Goal: Check status: Check status

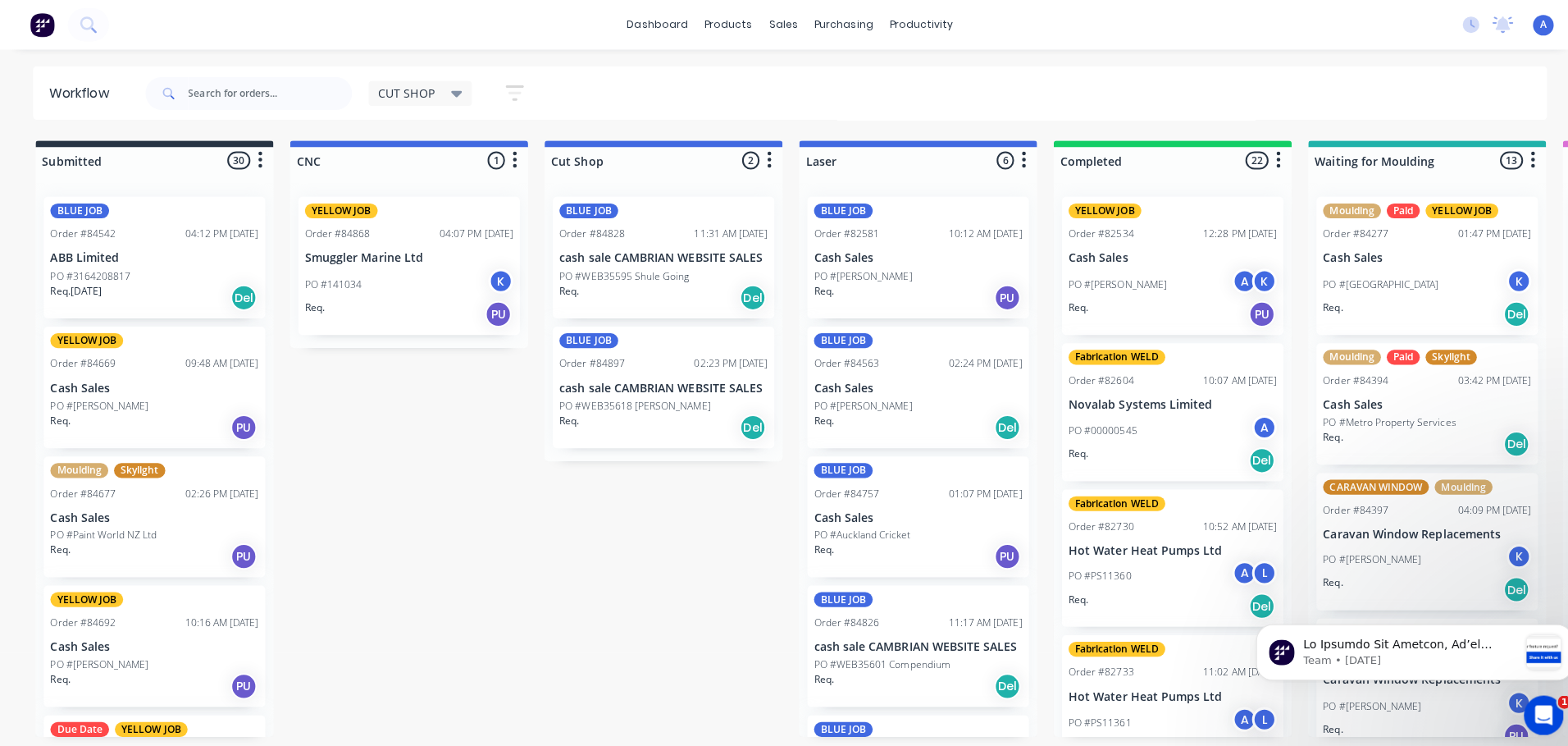
click at [454, 92] on icon at bounding box center [453, 93] width 11 height 7
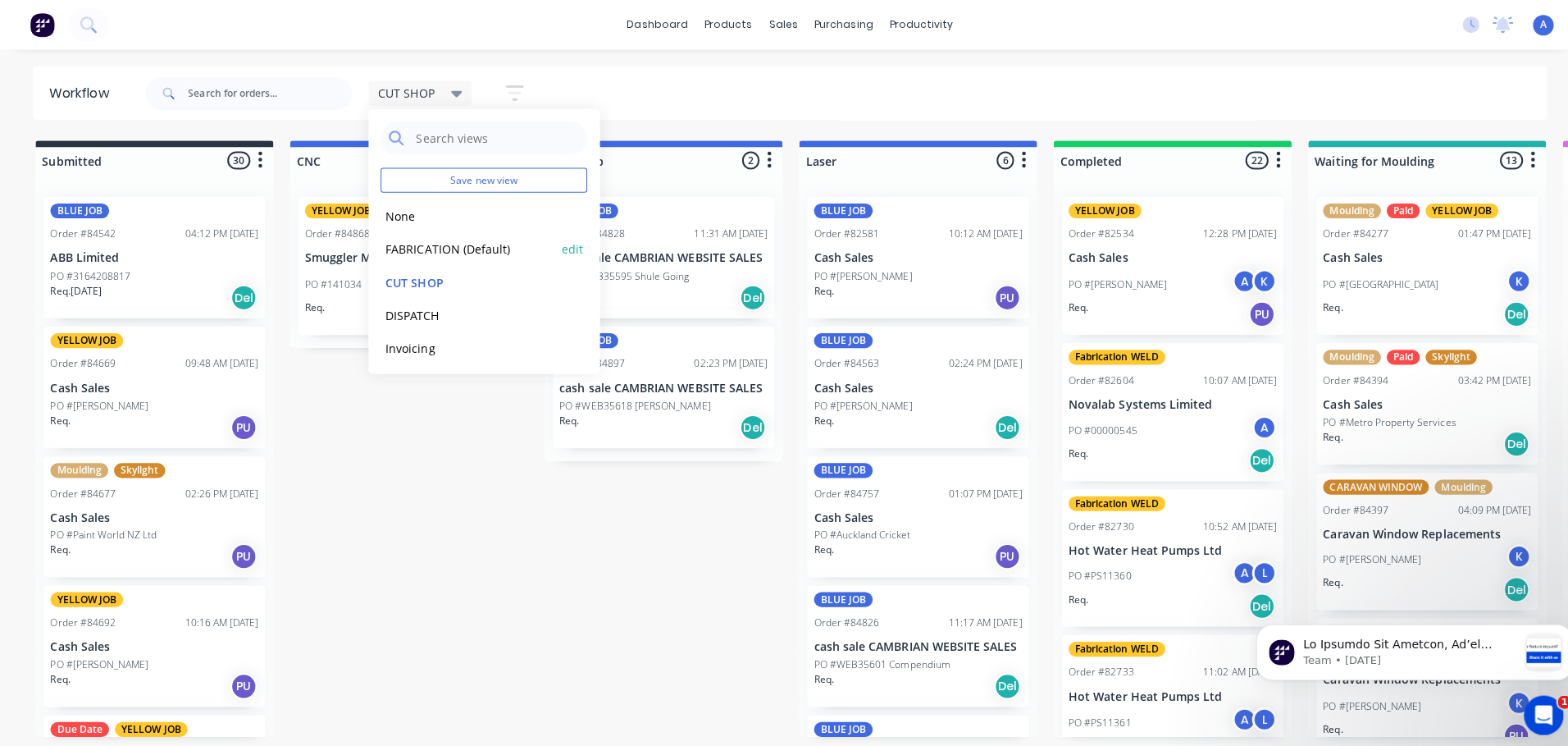
click at [473, 247] on button "FABRICATION (Default)" at bounding box center [466, 247] width 175 height 19
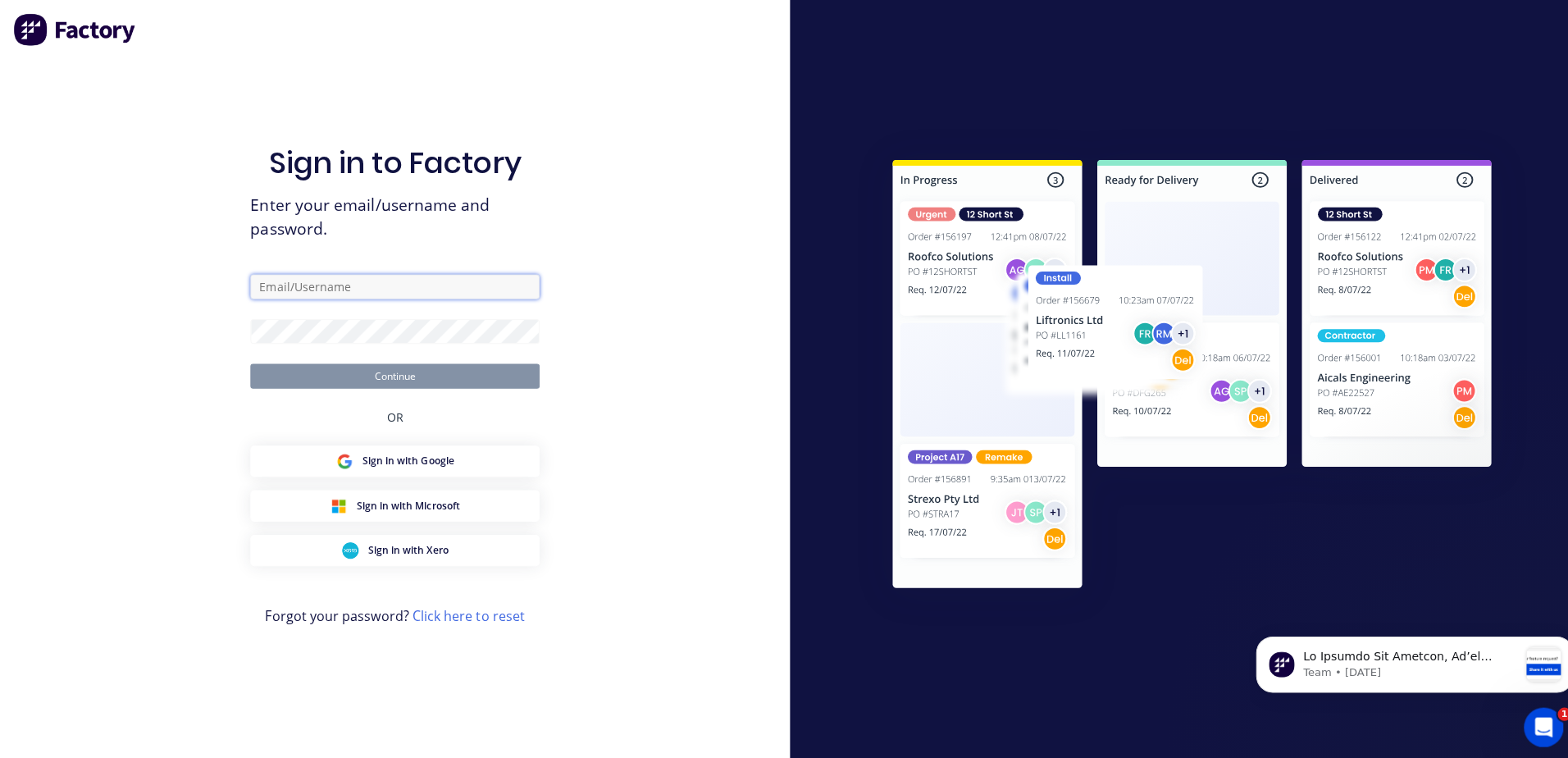
type input "[EMAIL_ADDRESS][DOMAIN_NAME]"
click at [258, 0] on div "Sign in to Factory Enter your email/username and password. [EMAIL_ADDRESS][DOMA…" at bounding box center [392, 379] width 784 height 758
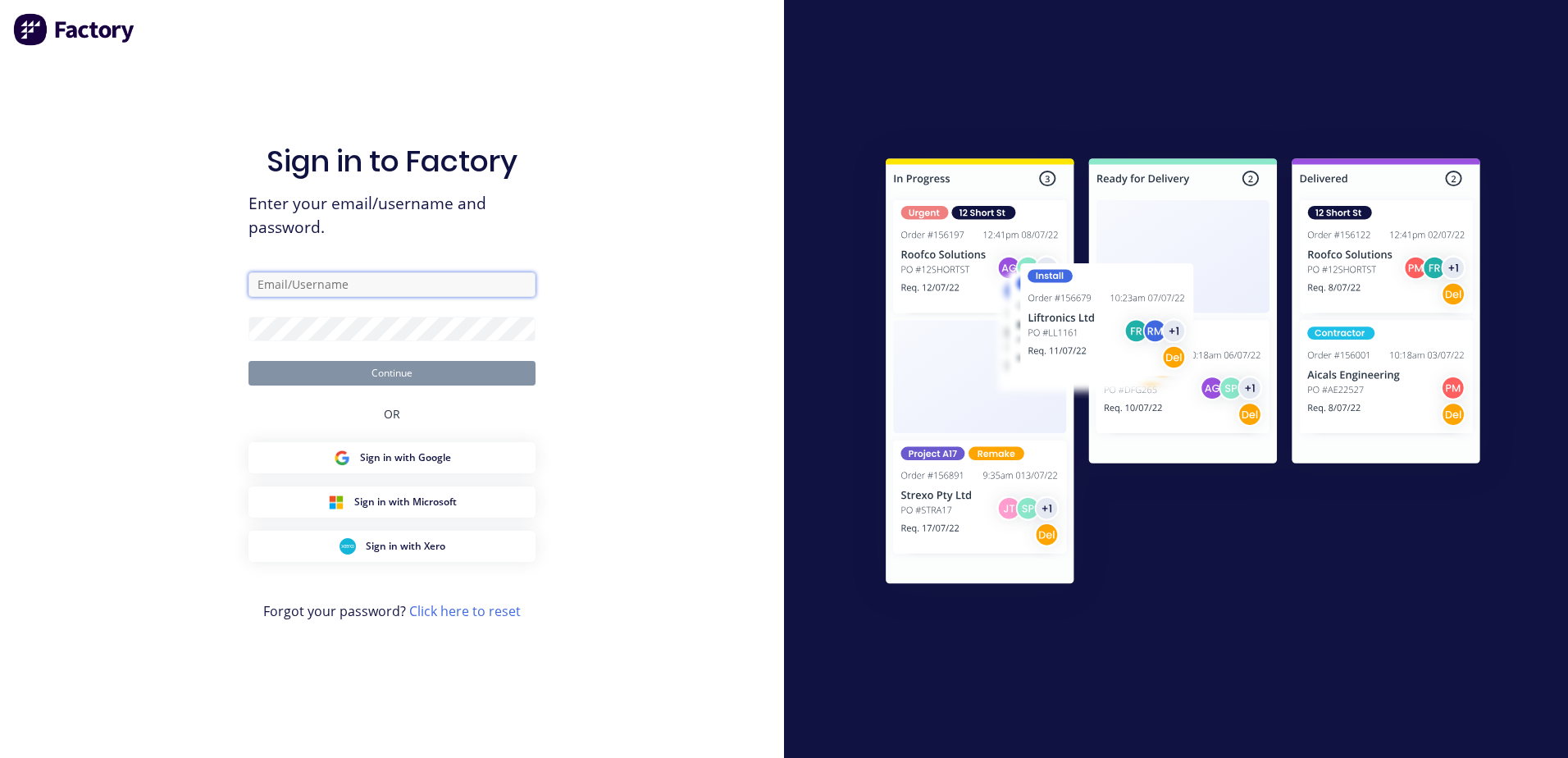
type input "[EMAIL_ADDRESS][DOMAIN_NAME]"
click at [433, 372] on button "Continue" at bounding box center [392, 373] width 287 height 24
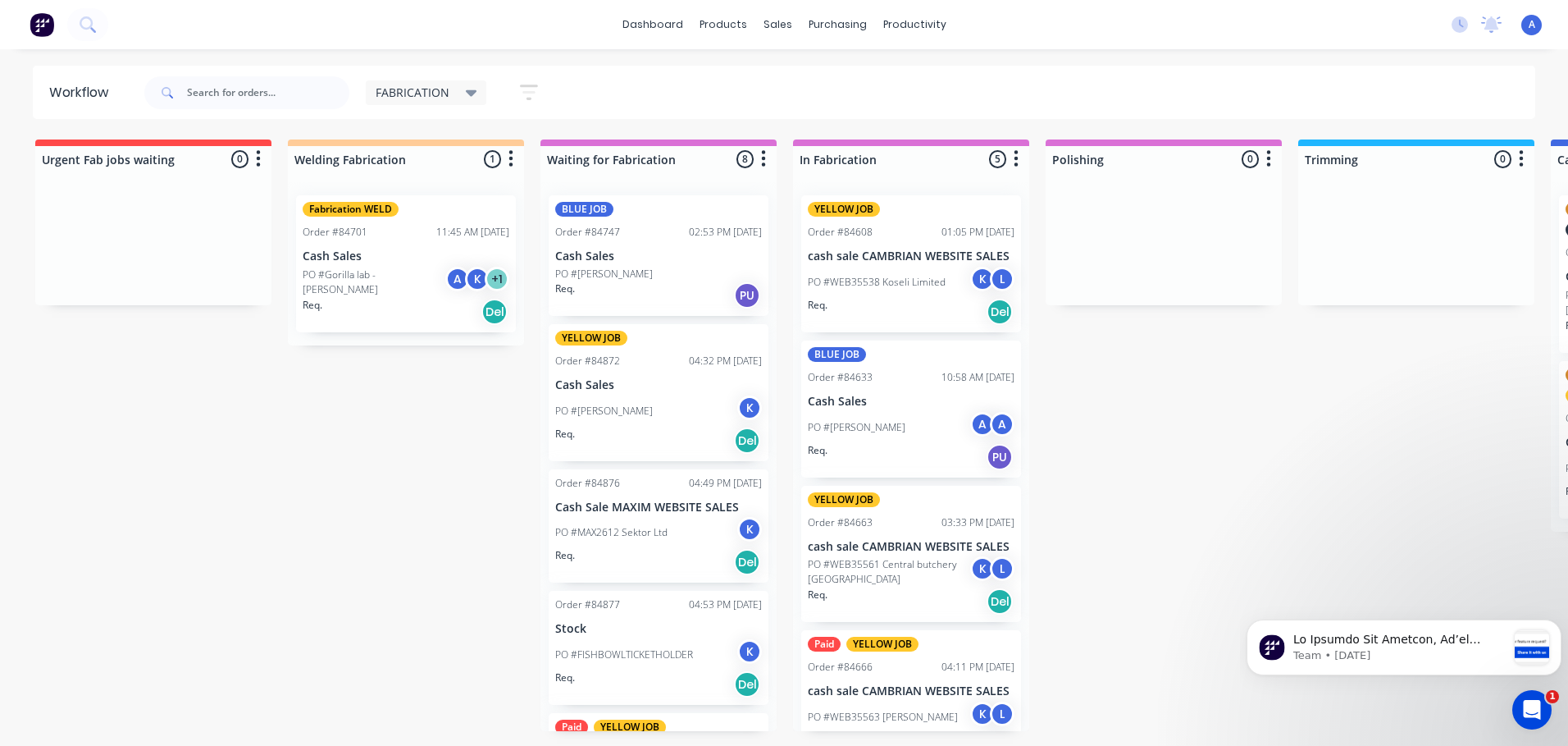
click at [905, 395] on p "Cash Sales" at bounding box center [911, 402] width 206 height 14
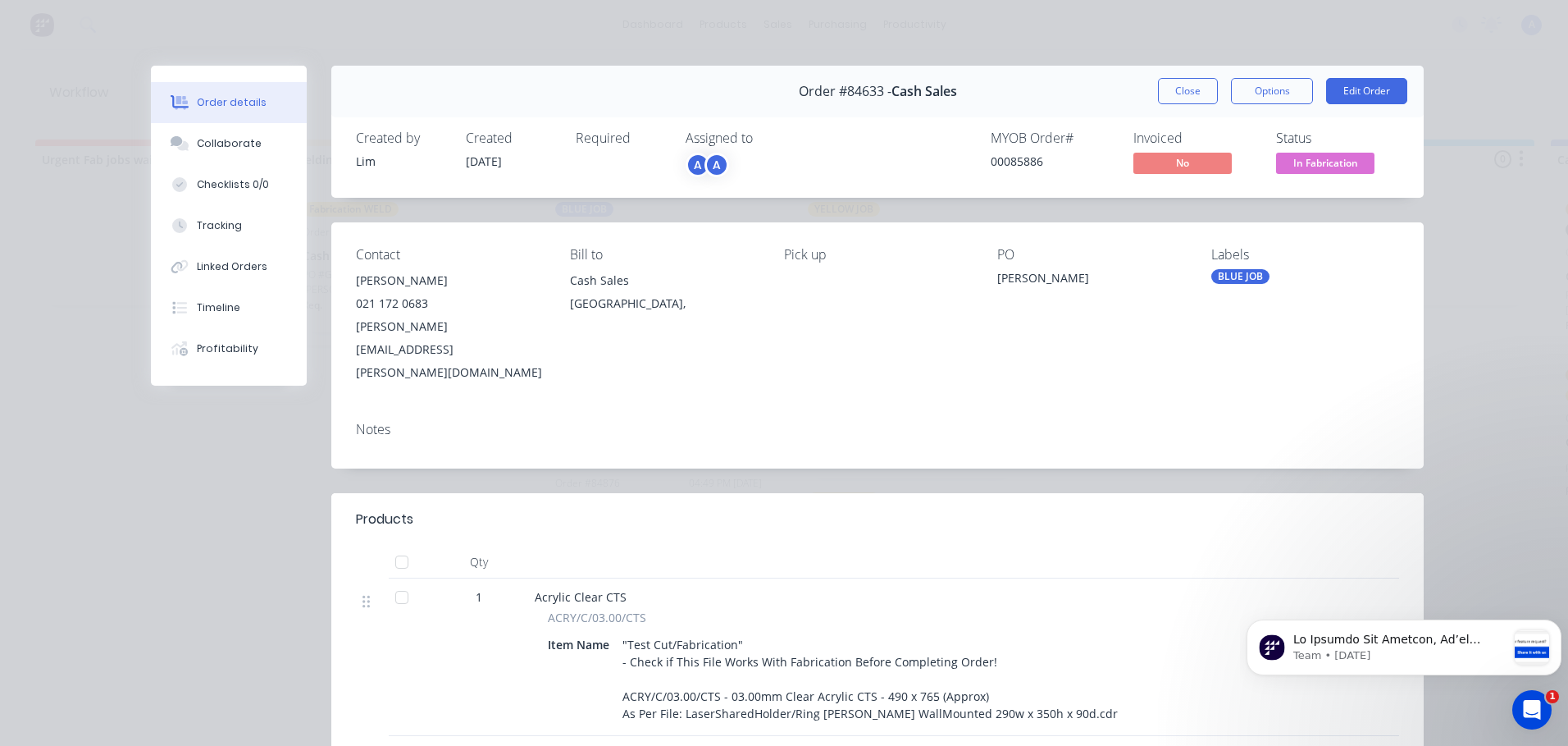
click at [1309, 156] on span "In Fabrication" at bounding box center [1325, 163] width 98 height 21
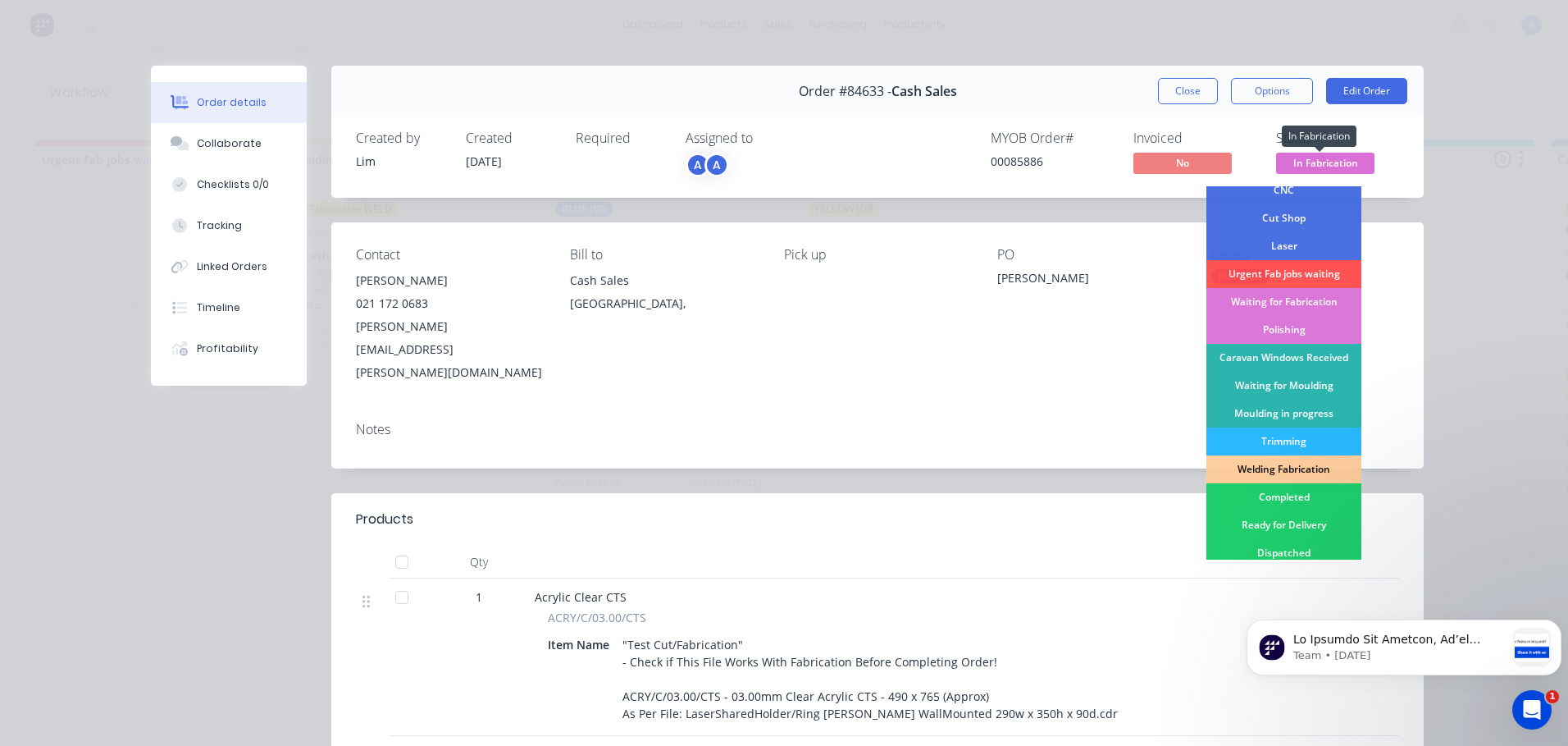
scroll to position [98, 0]
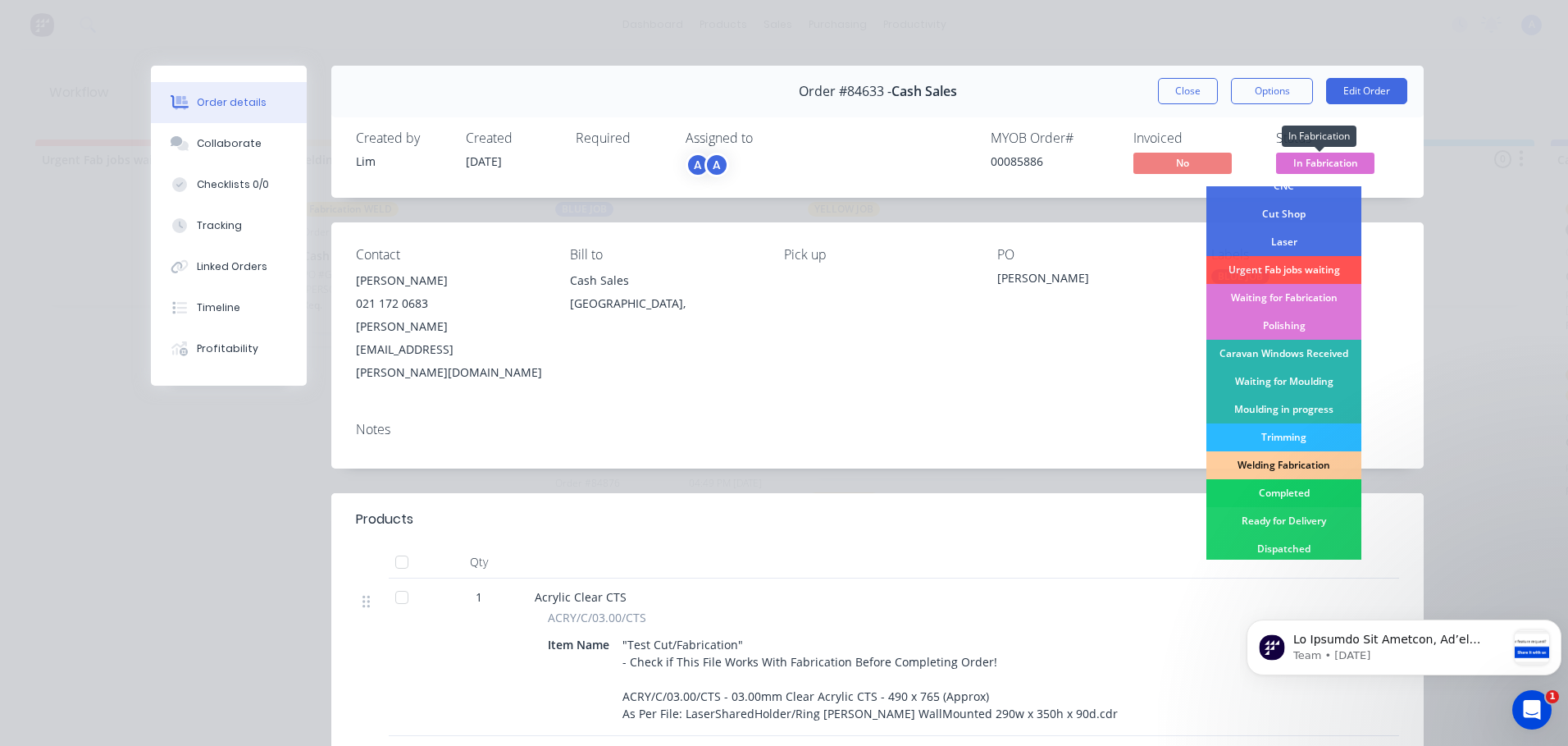
click at [1285, 494] on div "Completed" at bounding box center [1283, 493] width 155 height 28
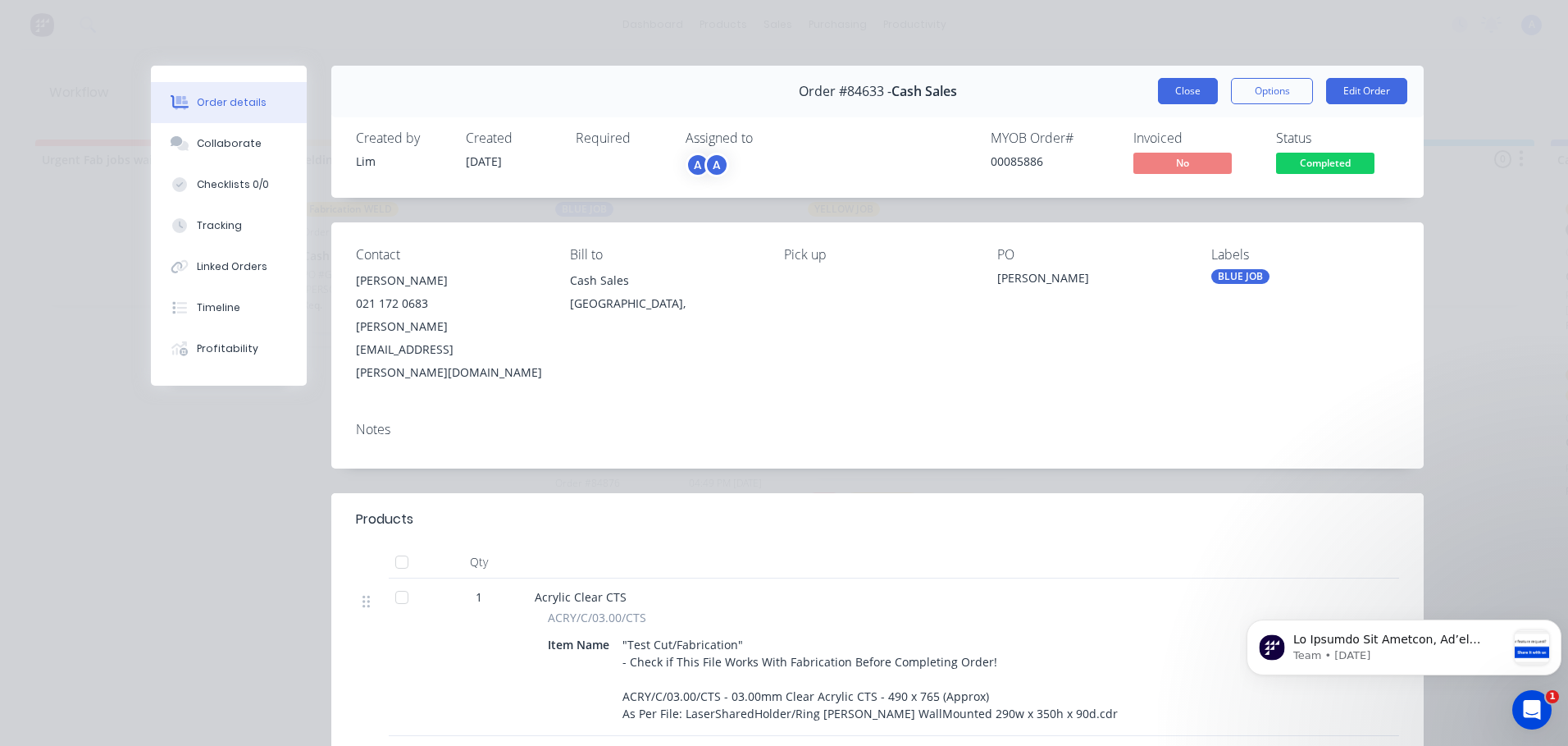
click at [1168, 99] on button "Close" at bounding box center [1187, 91] width 60 height 26
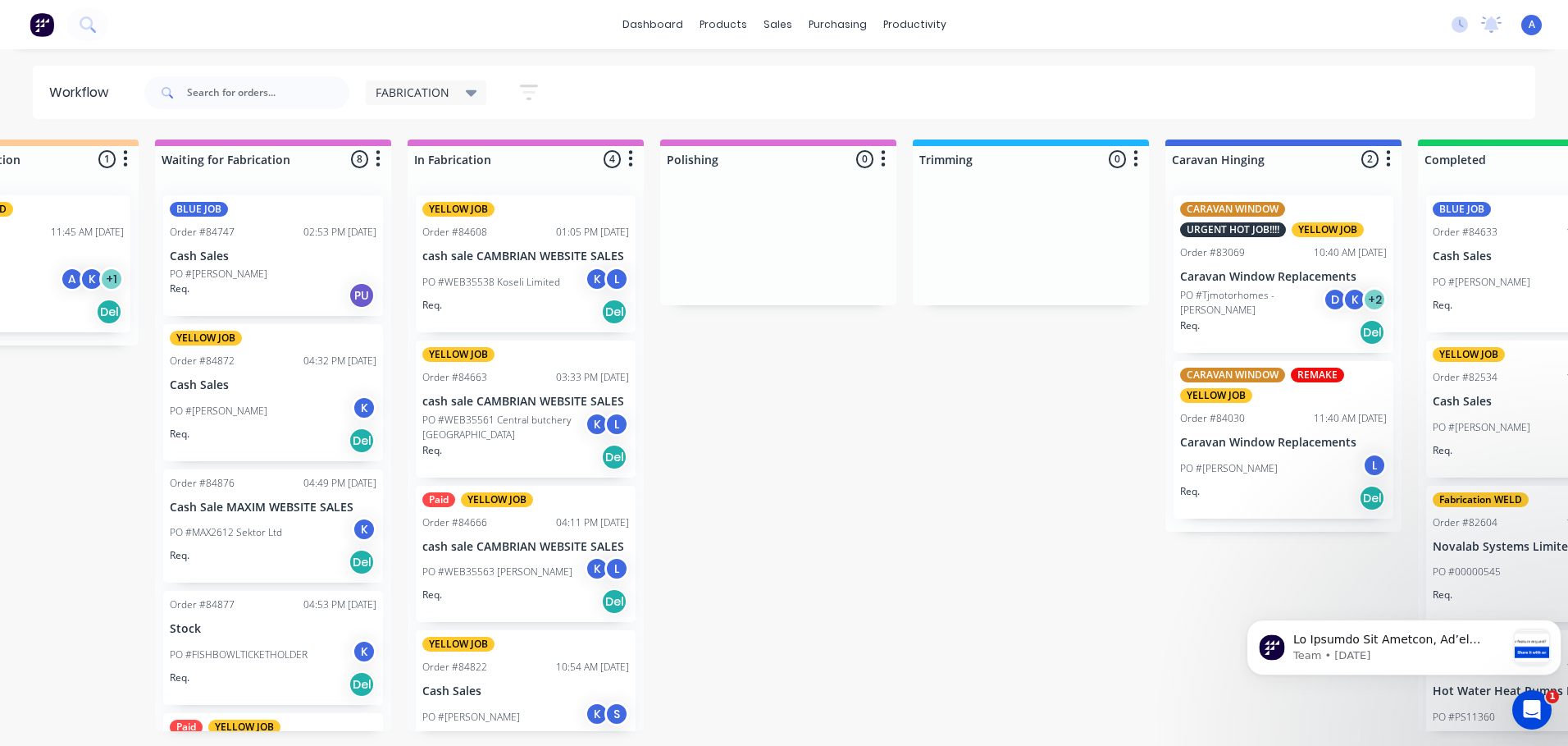
scroll to position [0, 384]
click at [287, 265] on div "BLUE JOB Order #84747 02:53 PM 19/09/25 Cash Sales PO #Caroline Percy Req. PU" at bounding box center [274, 256] width 219 height 121
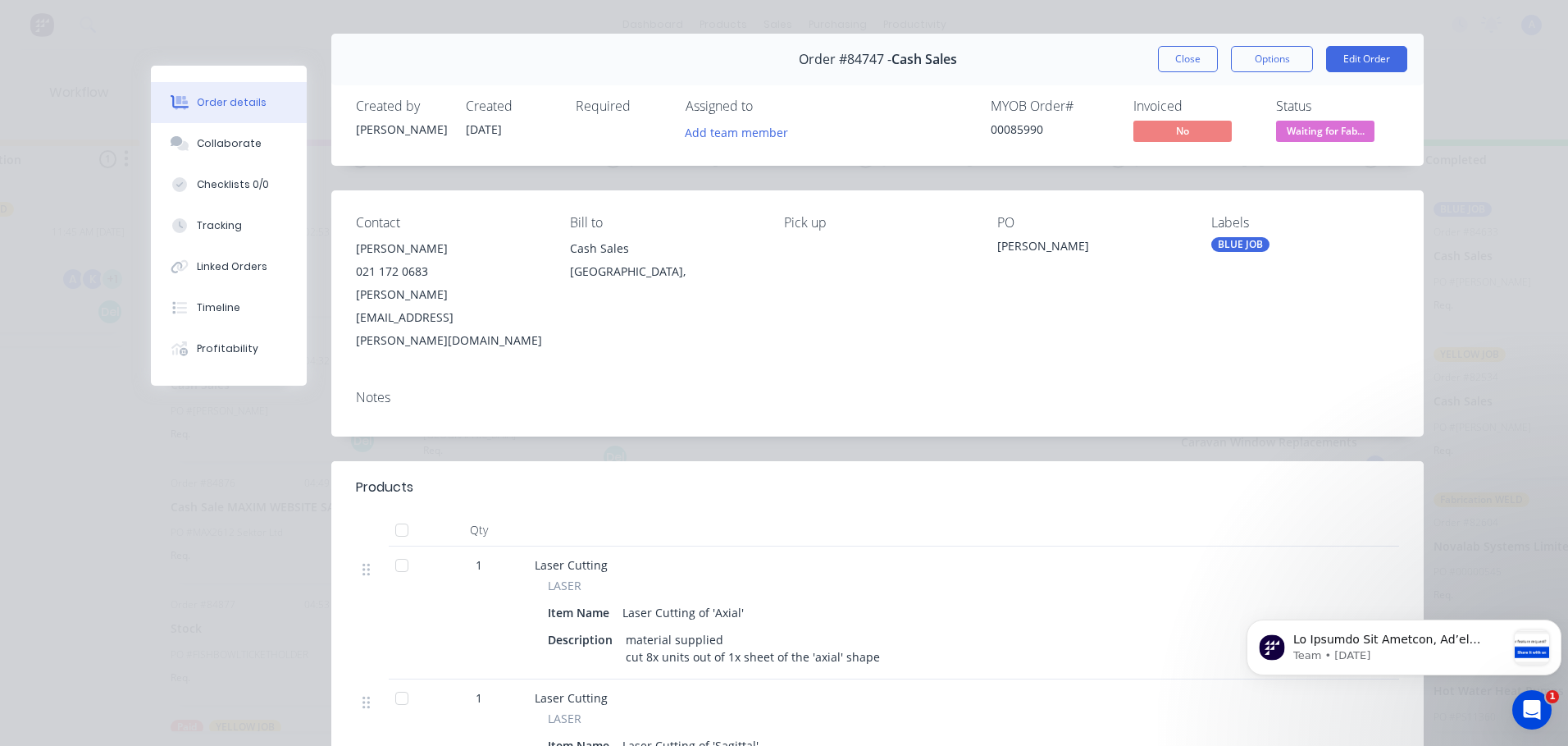
scroll to position [0, 0]
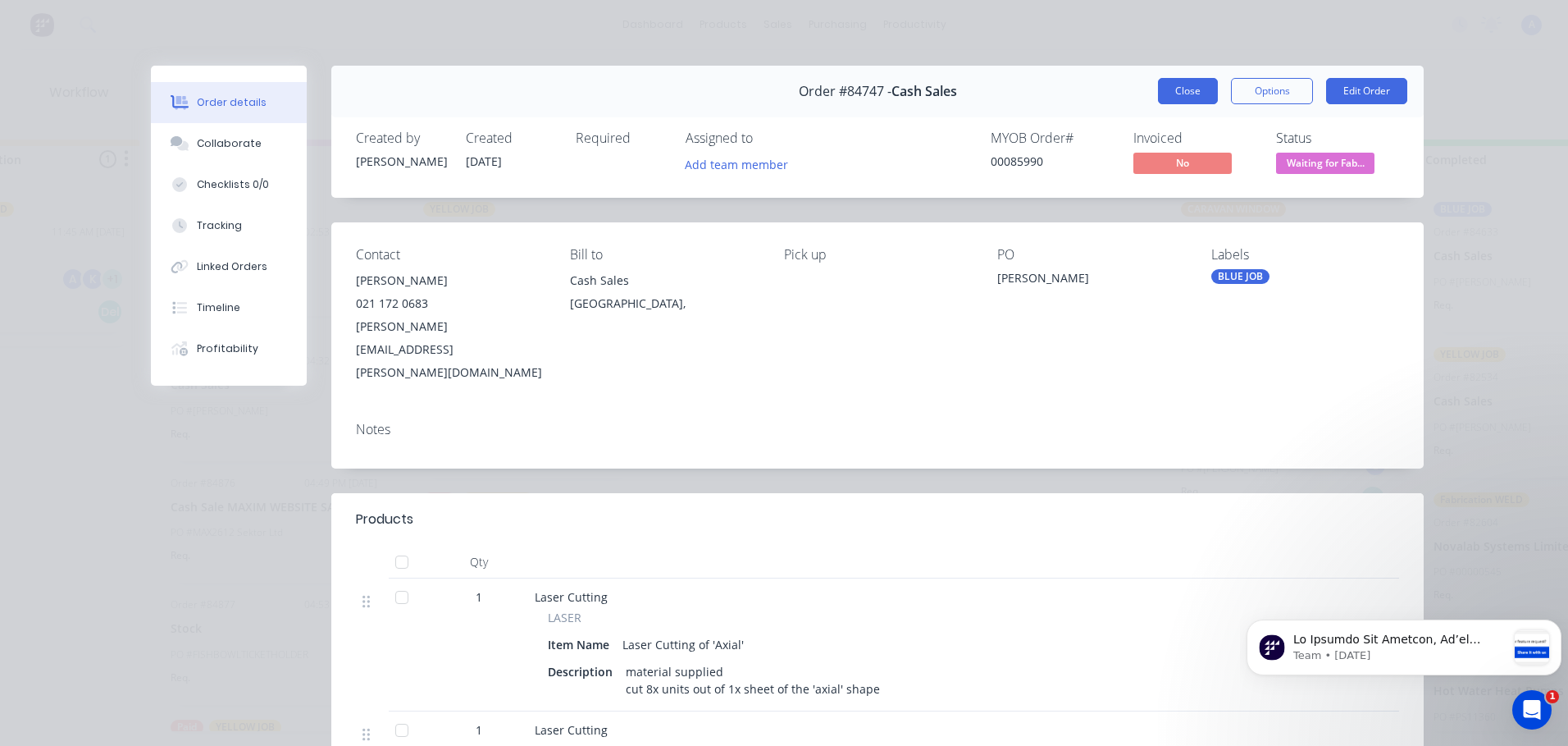
click at [1175, 94] on button "Close" at bounding box center [1187, 91] width 60 height 26
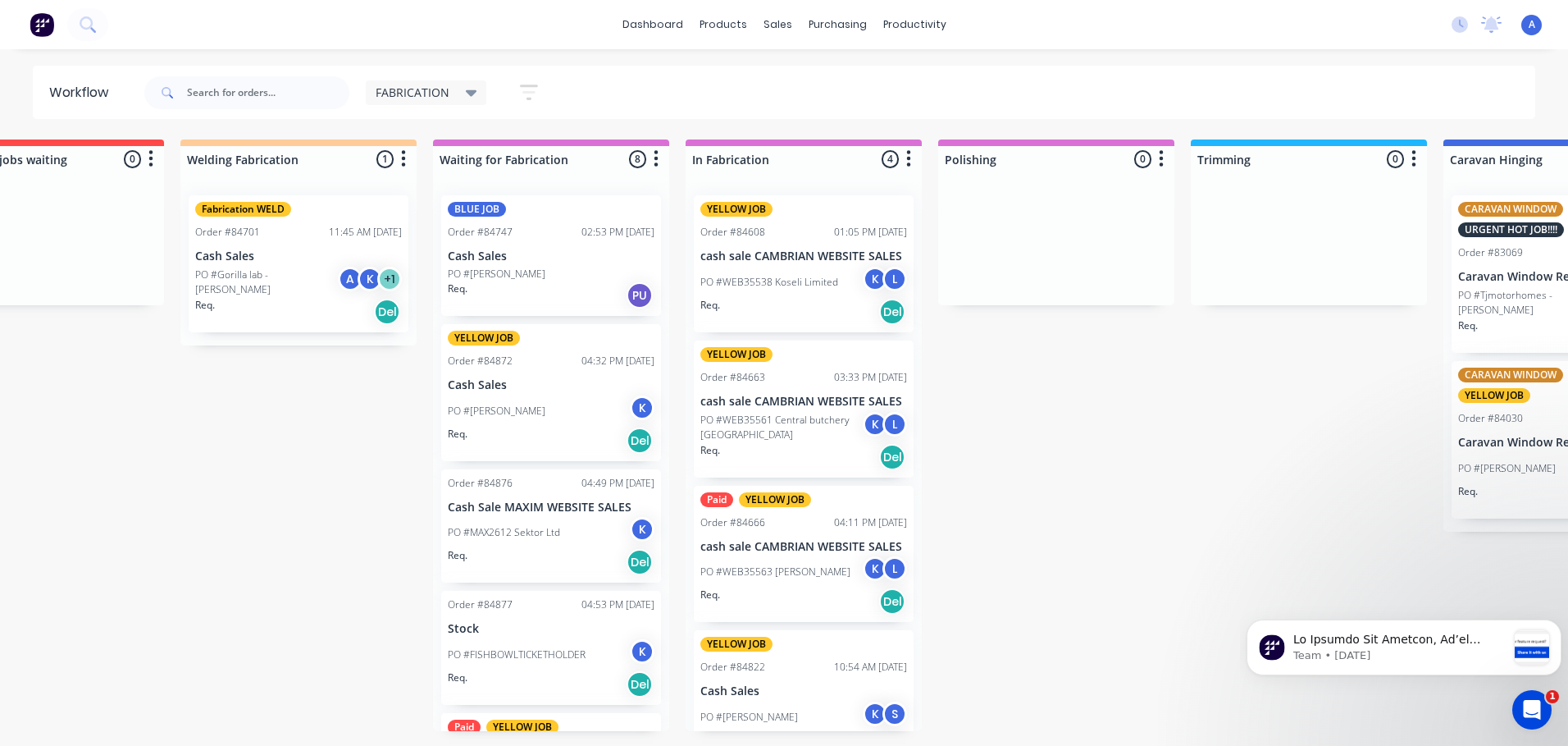
scroll to position [0, 108]
click at [582, 416] on div "PO #Gallagher K" at bounding box center [549, 411] width 206 height 31
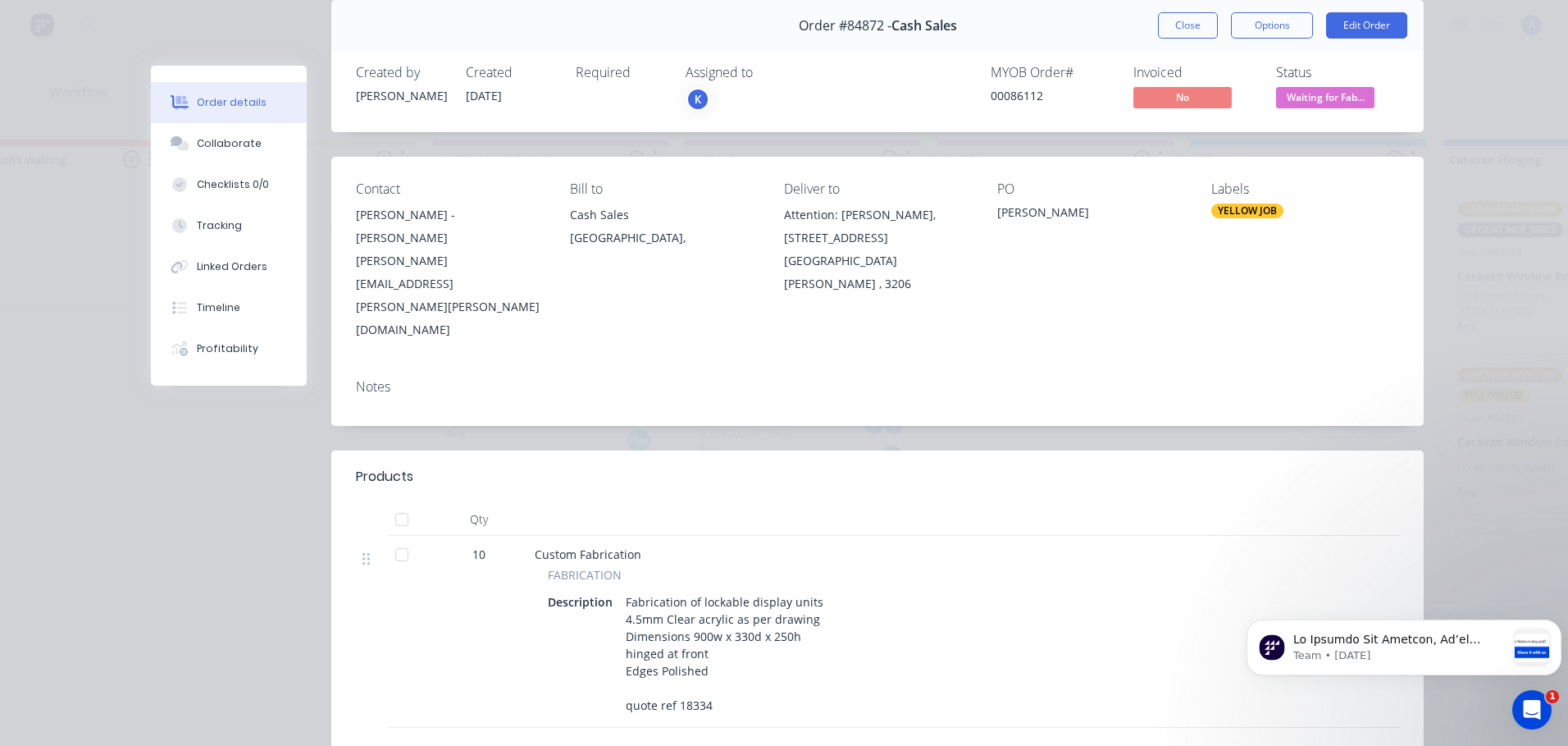
scroll to position [72, 0]
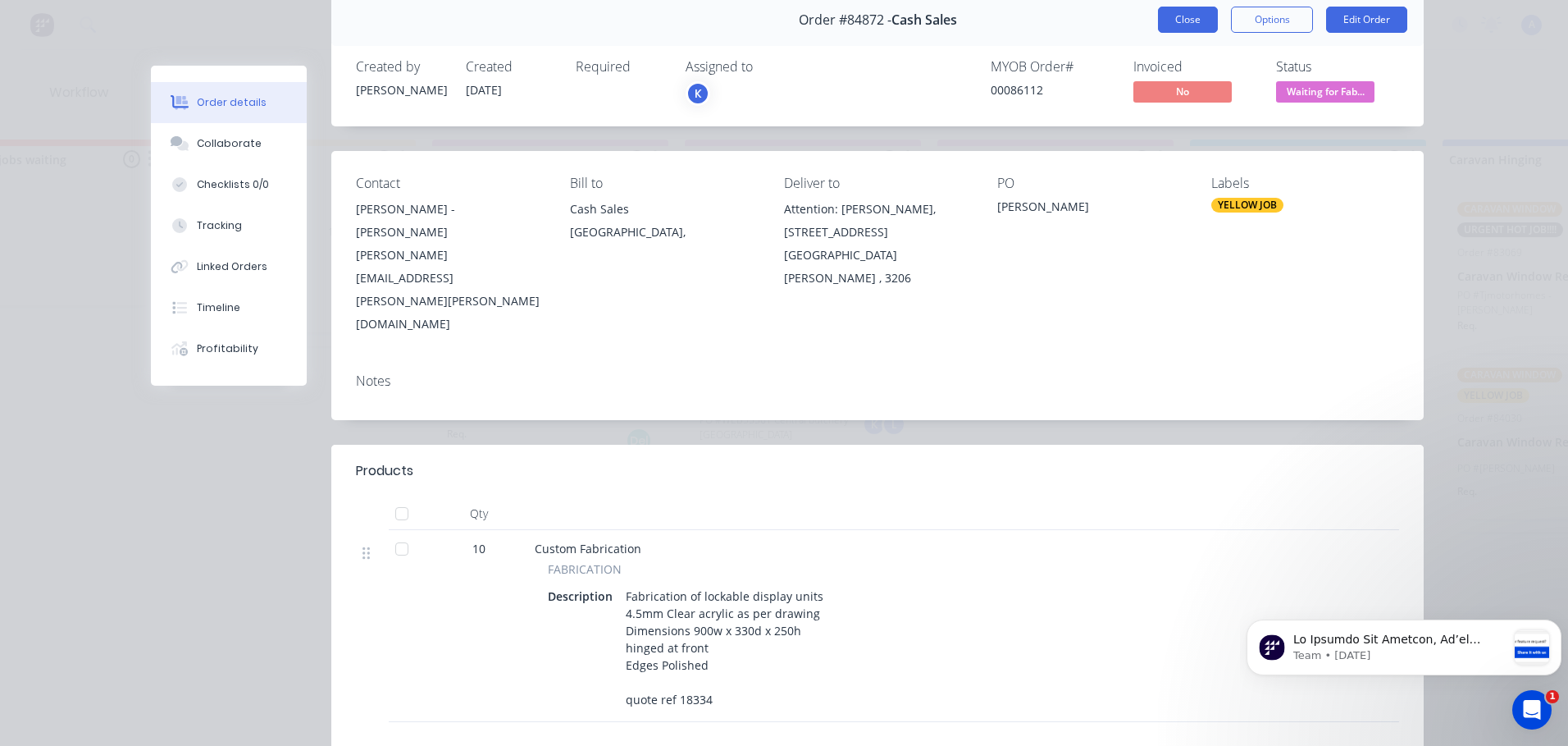
click at [1197, 24] on button "Close" at bounding box center [1187, 20] width 60 height 26
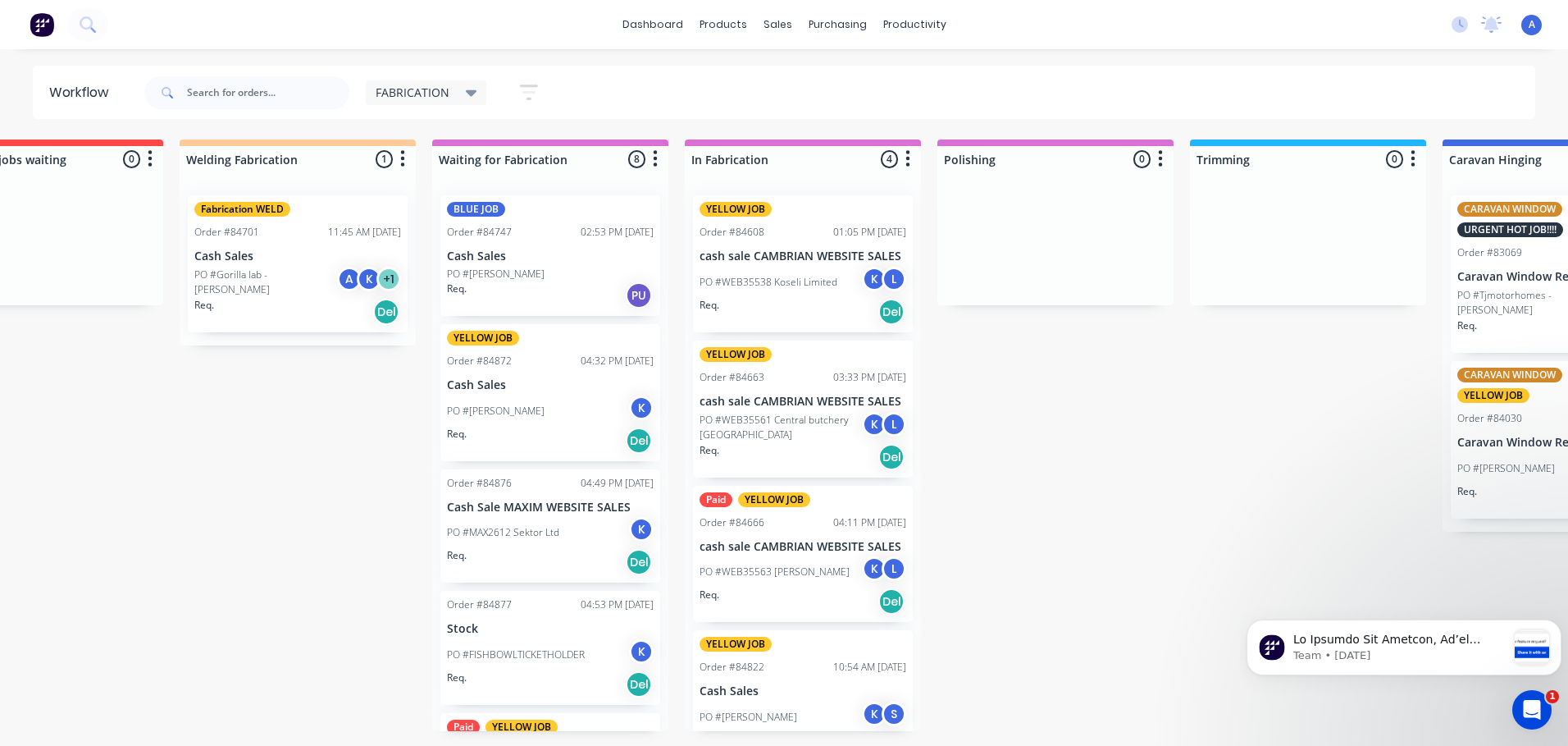
click at [573, 541] on div "PO #MAX2612 Sektor Ltd K" at bounding box center [549, 532] width 206 height 31
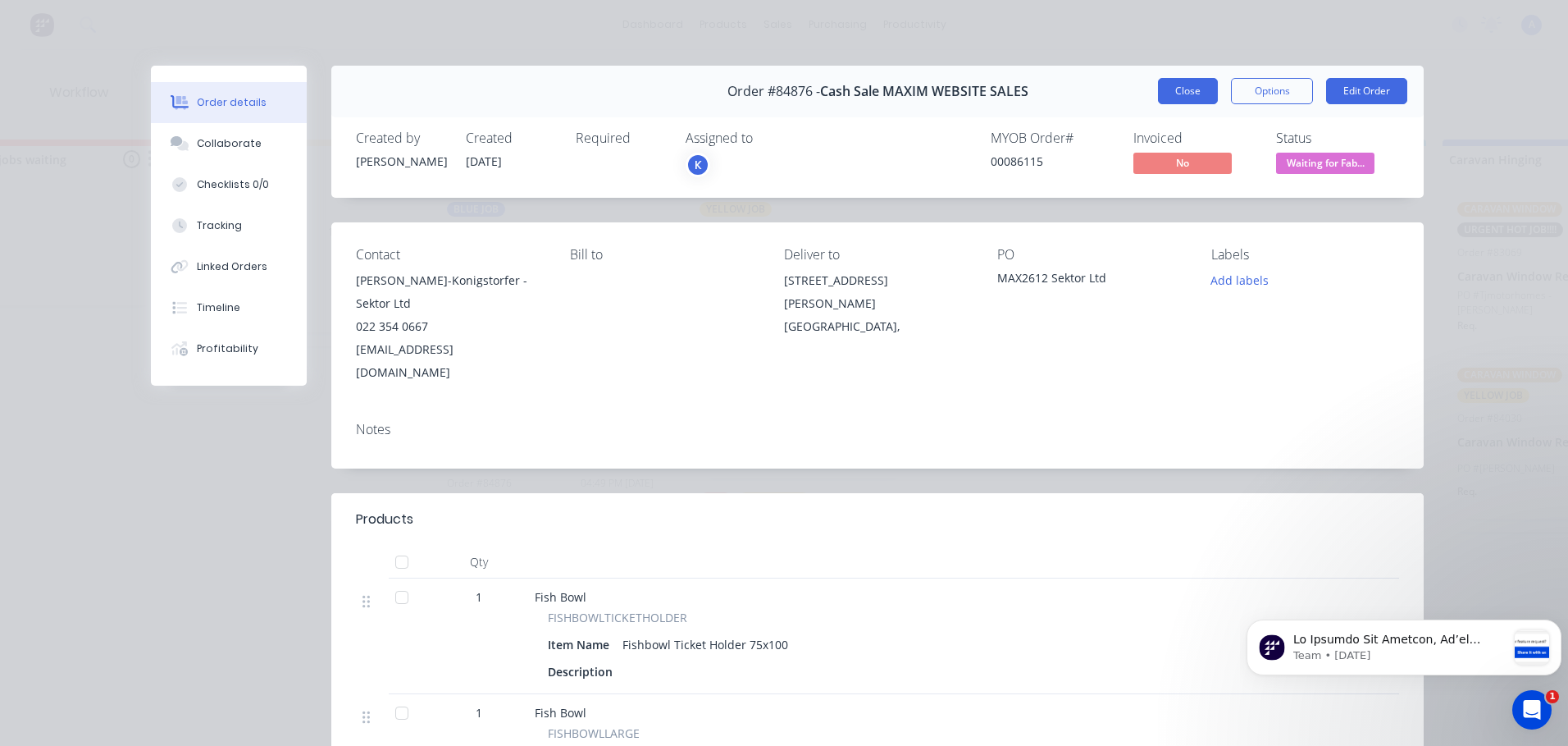
click at [1184, 91] on button "Close" at bounding box center [1187, 91] width 60 height 26
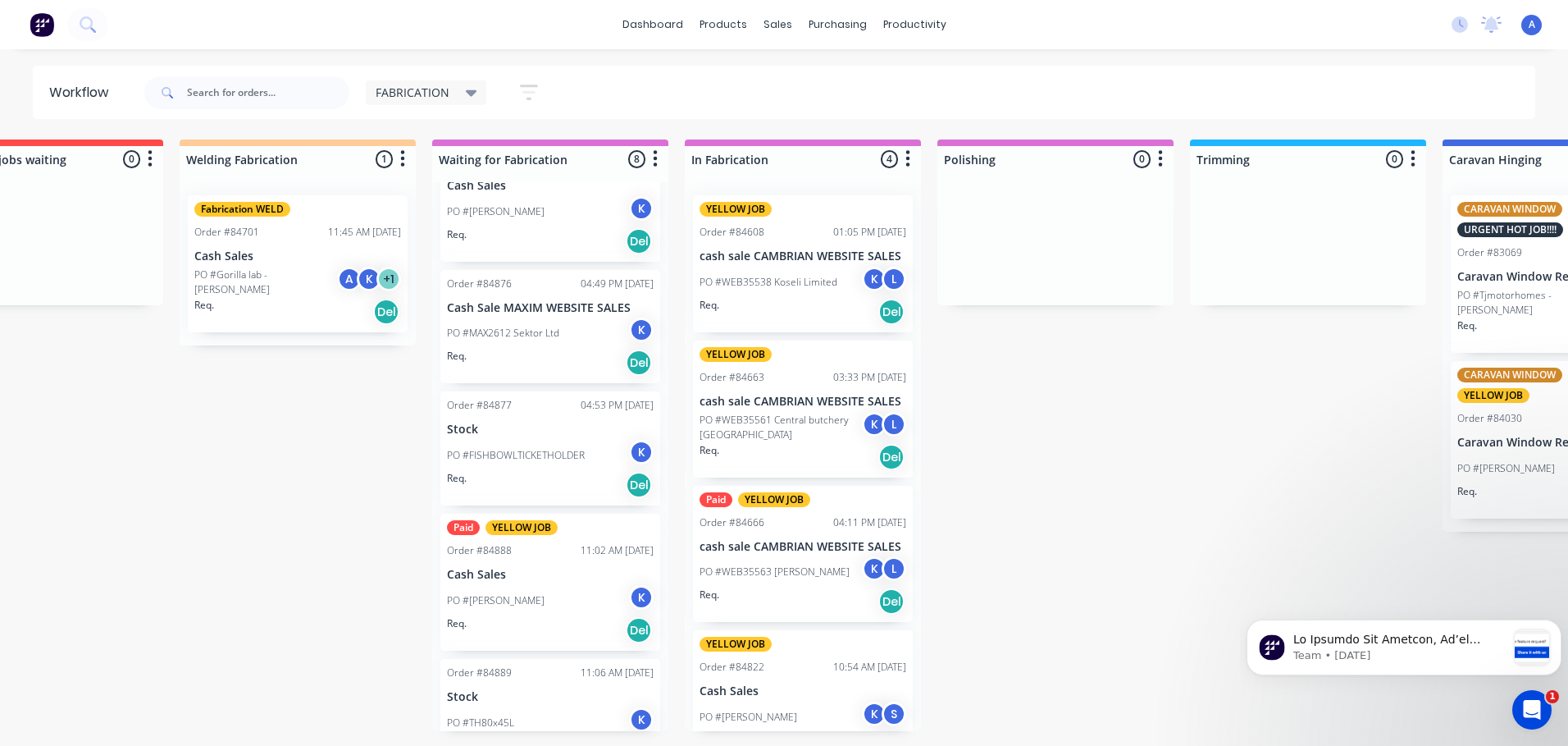
scroll to position [256, 0]
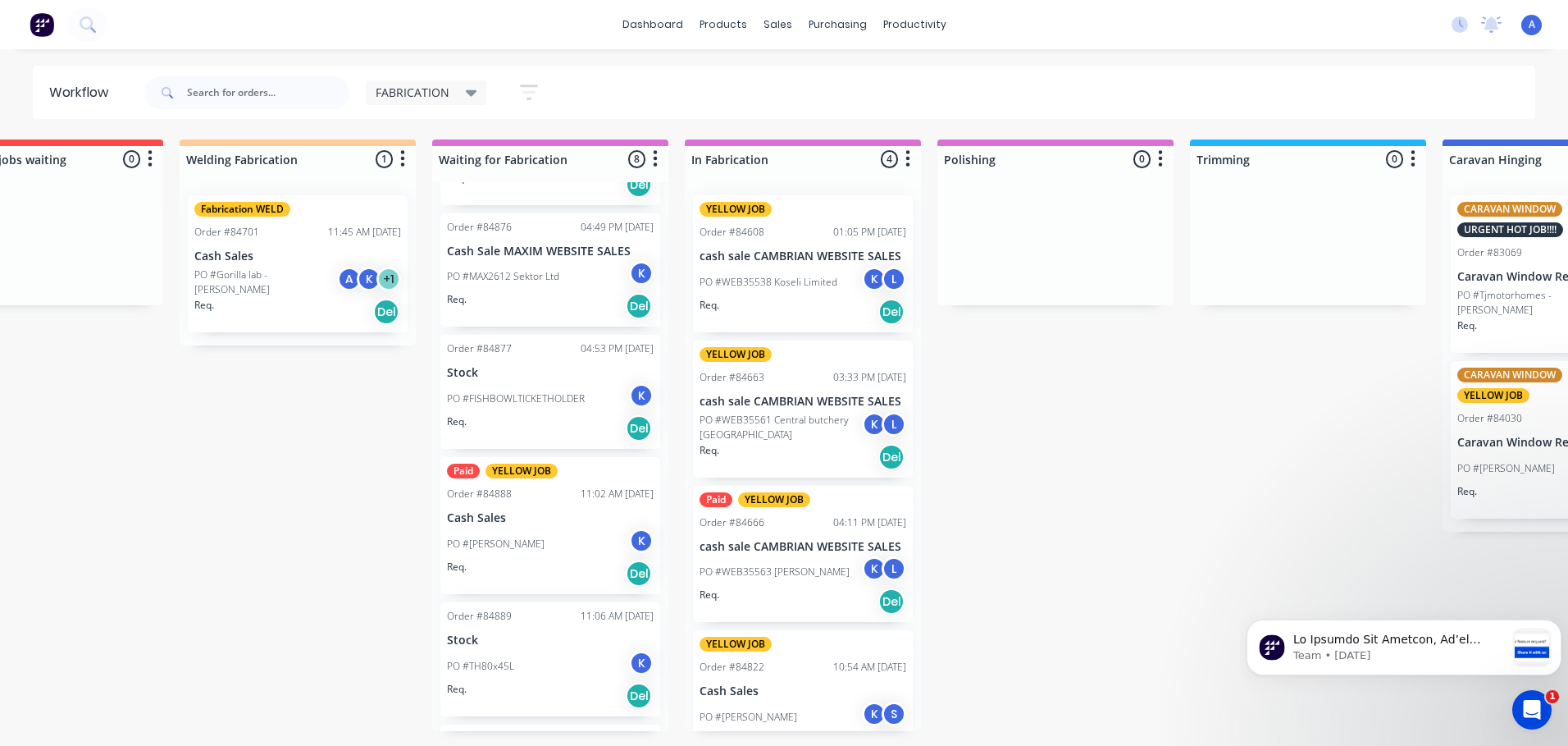
click at [578, 524] on p "Cash Sales" at bounding box center [549, 518] width 206 height 14
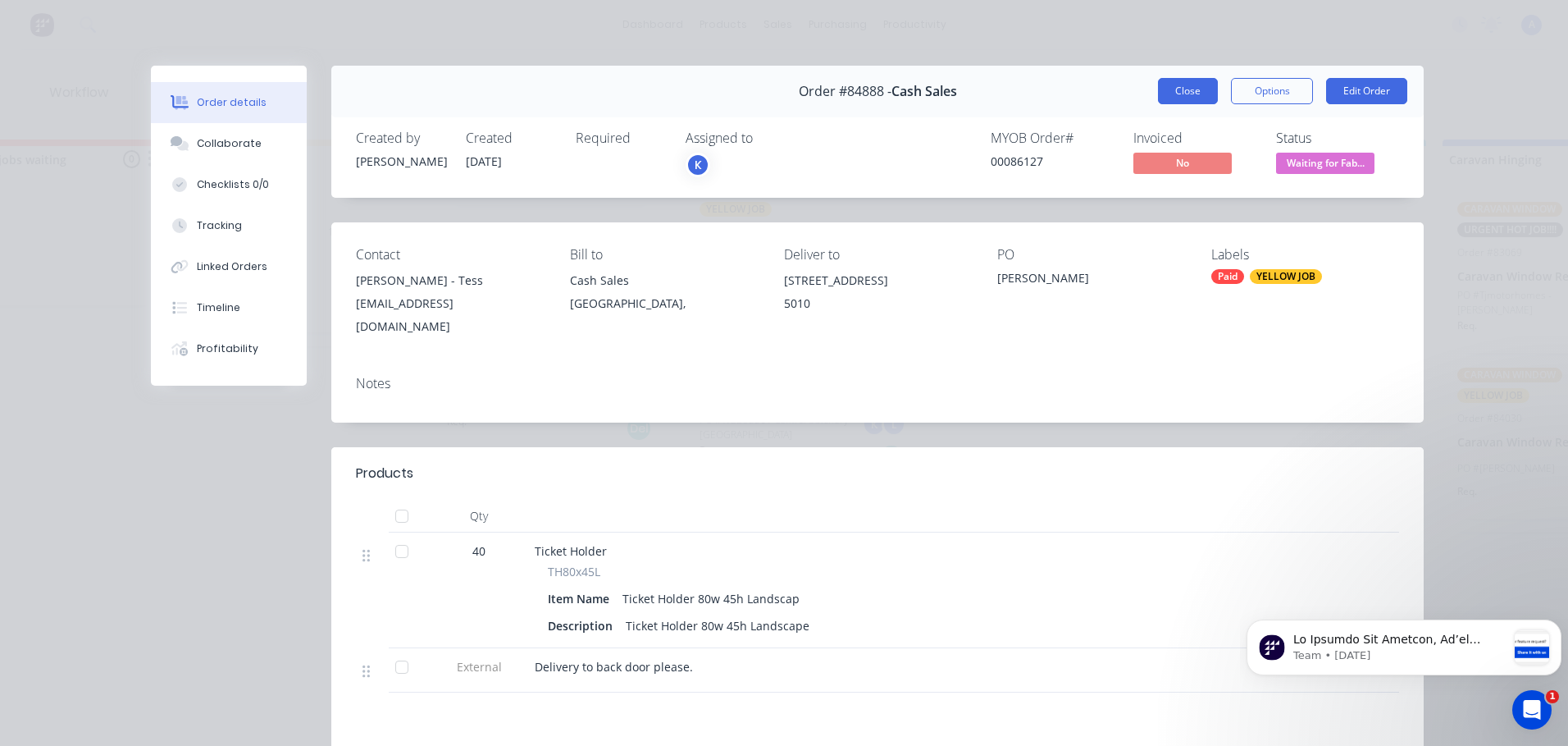
click at [1182, 95] on button "Close" at bounding box center [1187, 91] width 60 height 26
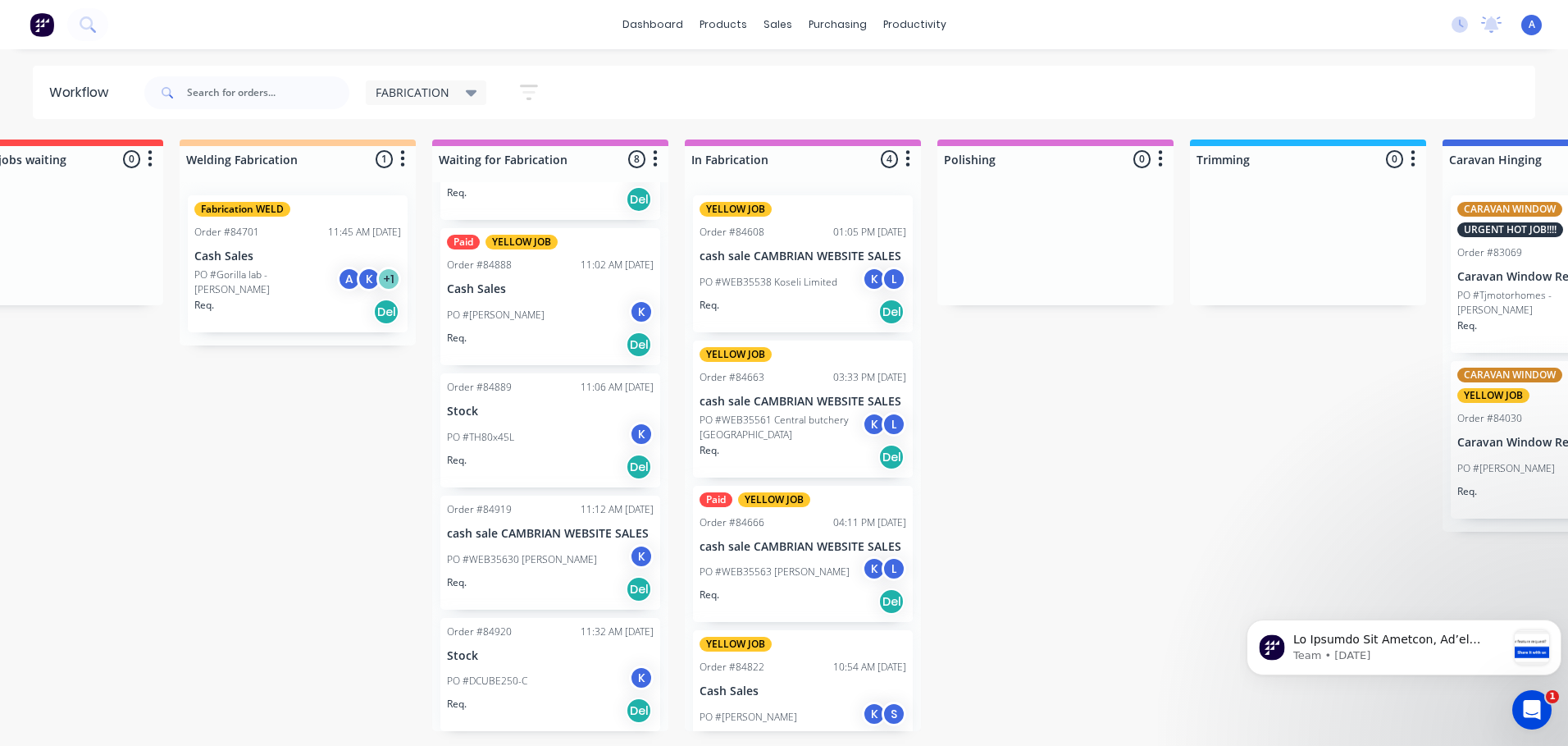
scroll to position [486, 0]
click at [570, 559] on p "PO #WEB35630 [PERSON_NAME]" at bounding box center [522, 558] width 150 height 15
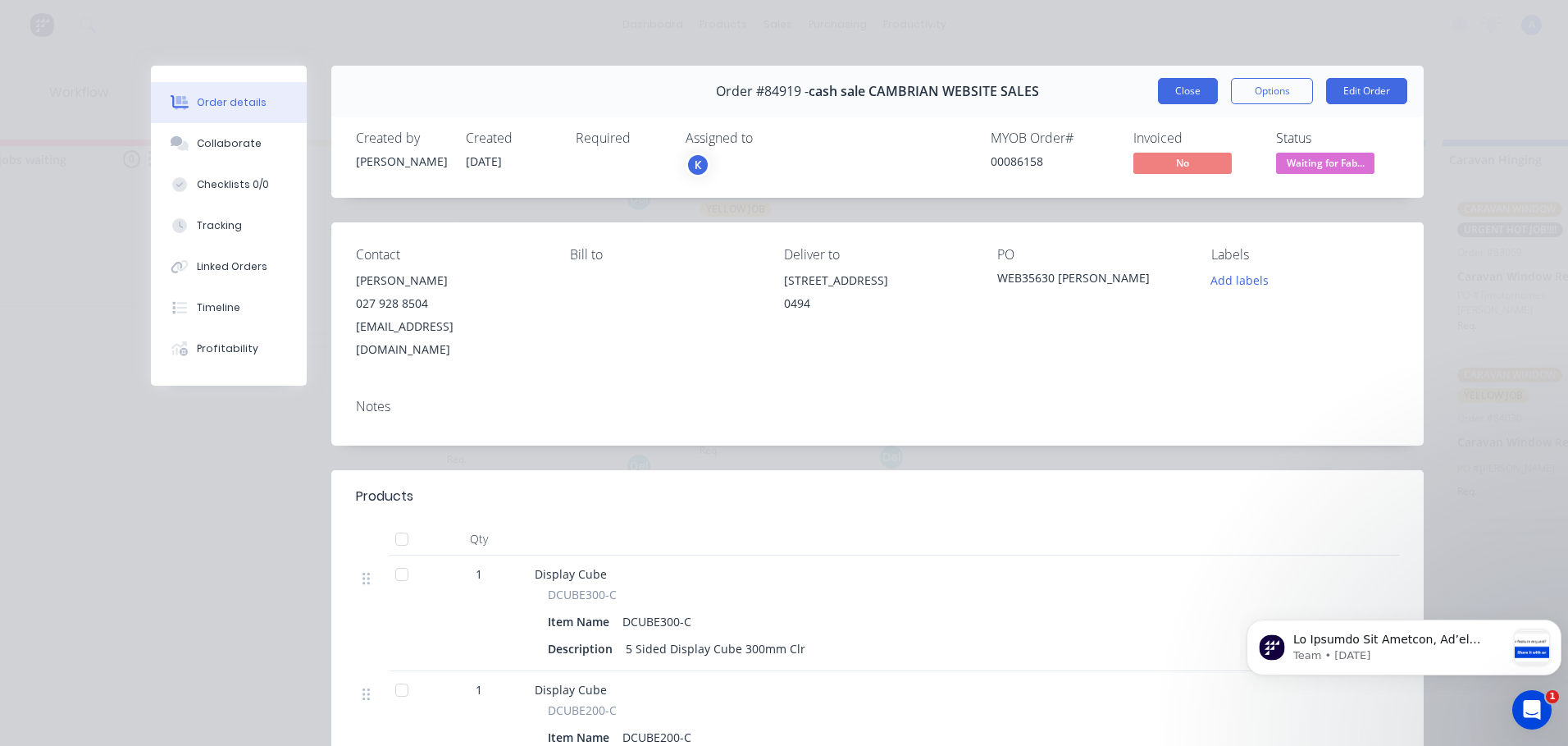
click at [1172, 98] on button "Close" at bounding box center [1187, 91] width 60 height 26
